Goal: Task Accomplishment & Management: Manage account settings

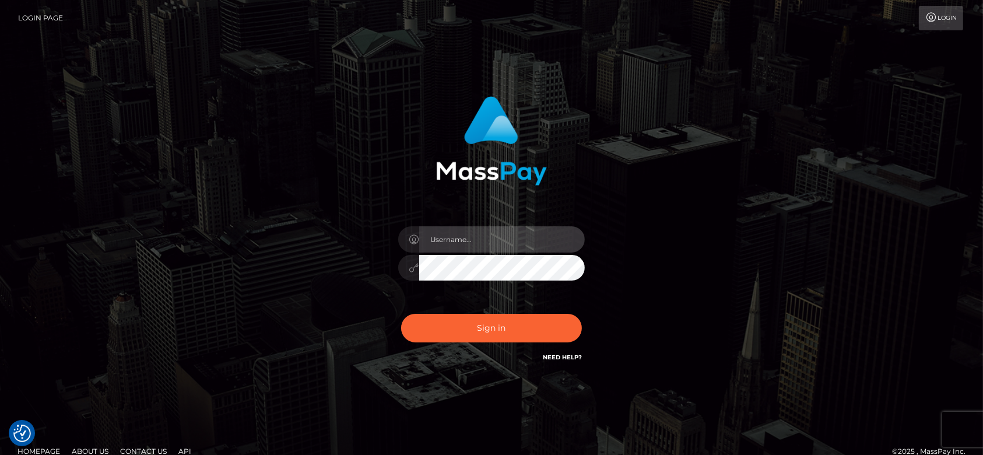
type input "fr.es"
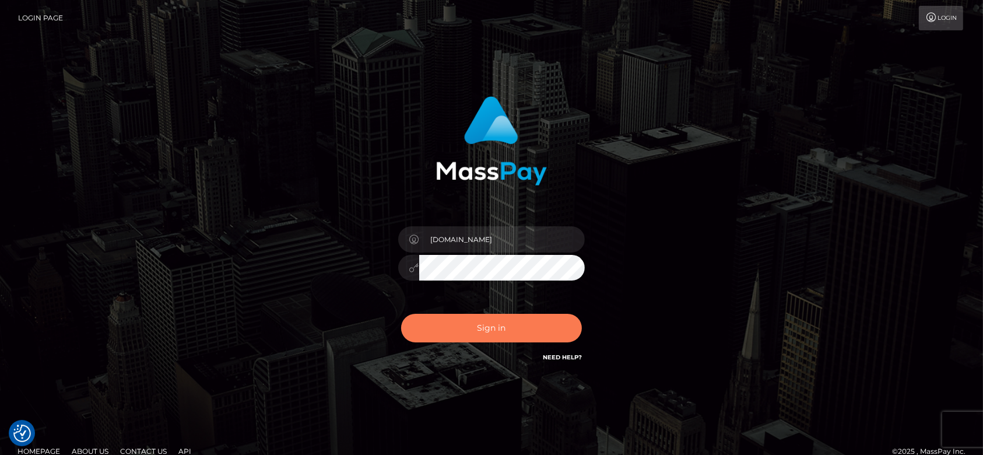
click at [490, 324] on button "Sign in" at bounding box center [491, 328] width 181 height 29
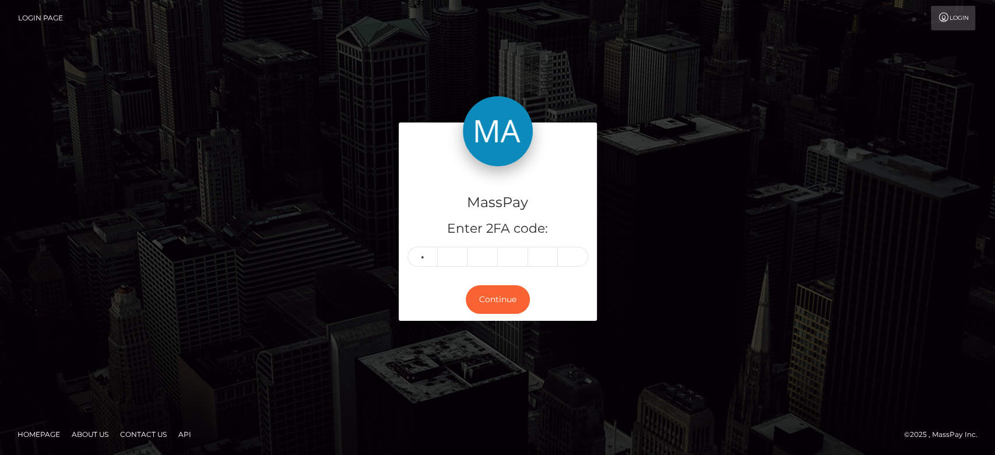
type input "7"
type input "9"
type input "8"
type input "1"
type input "4"
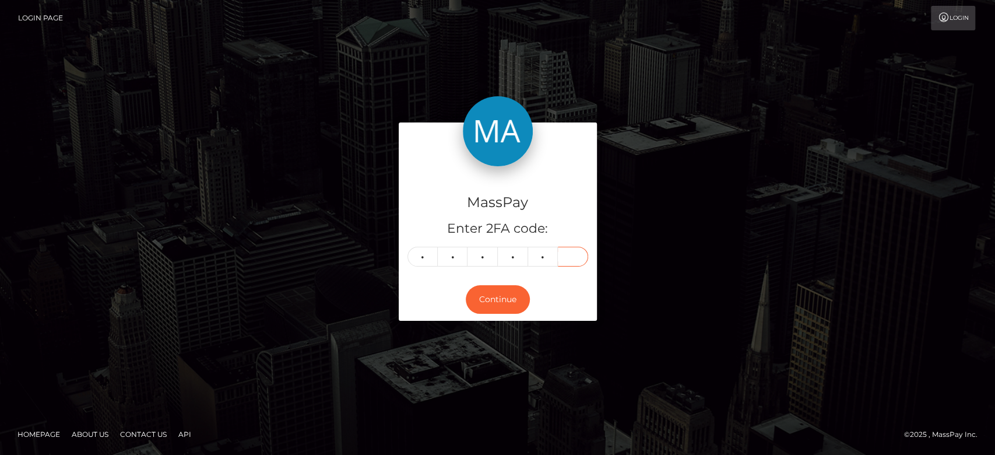
type input "6"
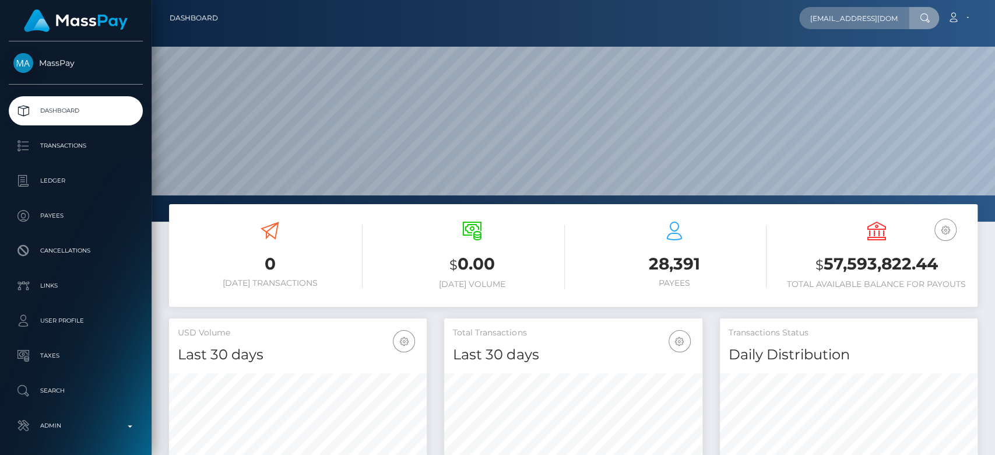
scroll to position [0, 21]
type input "amandapayne358@gmail.com"
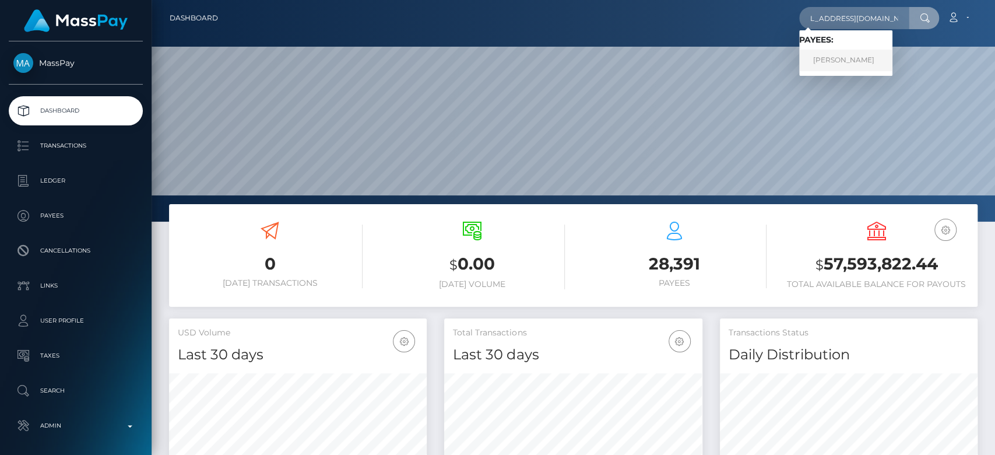
scroll to position [0, 0]
click at [851, 56] on link "Amanda Compton" at bounding box center [845, 61] width 93 height 22
